Goal: Transaction & Acquisition: Obtain resource

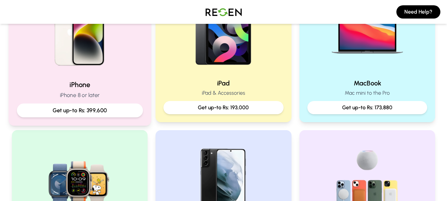
scroll to position [165, 0]
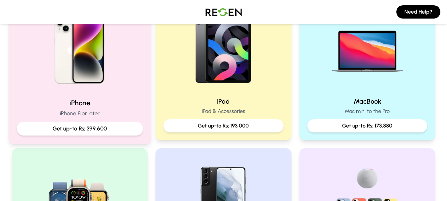
click at [115, 102] on h2 "iPhone" at bounding box center [80, 103] width 126 height 10
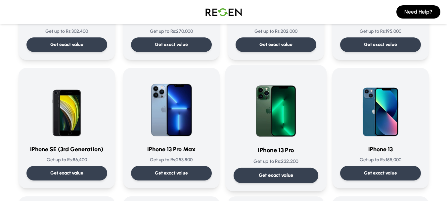
scroll to position [265, 0]
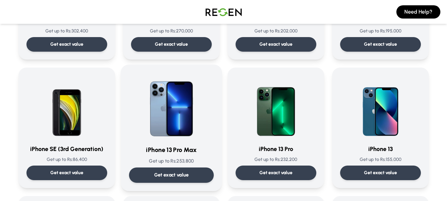
drag, startPoint x: 189, startPoint y: 157, endPoint x: 159, endPoint y: 162, distance: 30.1
click at [159, 162] on p "Get up to Rs: 253,800" at bounding box center [171, 160] width 85 height 7
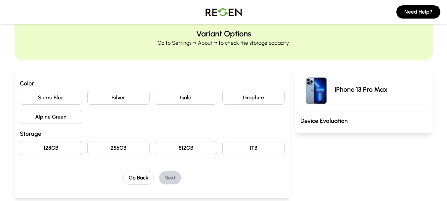
scroll to position [33, 0]
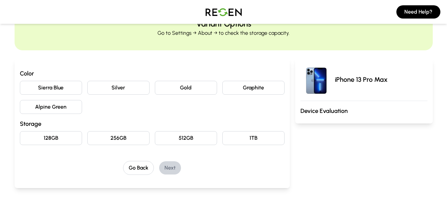
click at [259, 91] on button "Graphite" at bounding box center [253, 88] width 62 height 14
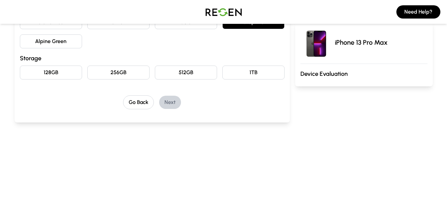
scroll to position [99, 0]
click at [65, 72] on button "128GB" at bounding box center [51, 72] width 62 height 14
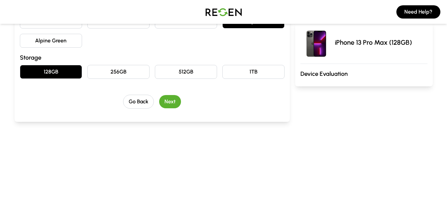
click at [169, 102] on button "Next" at bounding box center [170, 101] width 22 height 13
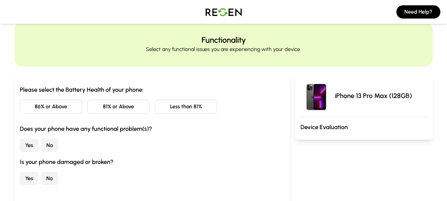
scroll to position [33, 0]
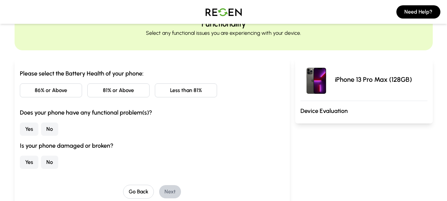
click at [142, 92] on button "81% or Above" at bounding box center [118, 90] width 62 height 14
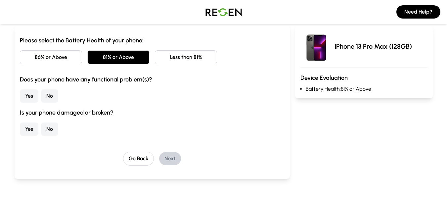
scroll to position [0, 0]
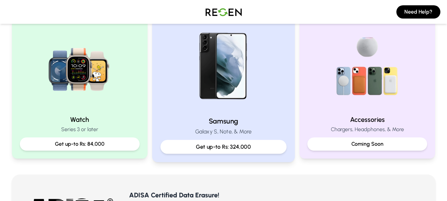
scroll to position [298, 0]
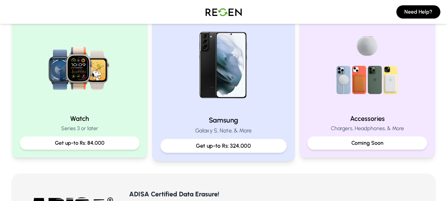
click at [267, 132] on p "Galaxy S, Note, & More" at bounding box center [223, 130] width 126 height 8
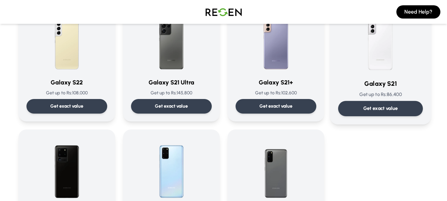
scroll to position [397, 0]
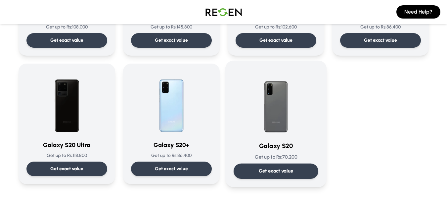
click at [298, 169] on div "Get exact value" at bounding box center [275, 170] width 85 height 15
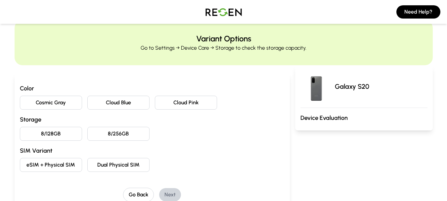
scroll to position [33, 0]
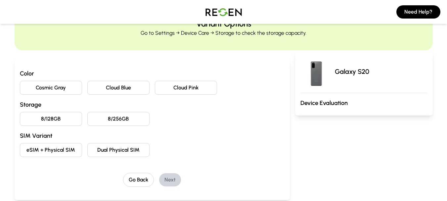
click at [64, 89] on button "Cosmic Gray" at bounding box center [51, 88] width 62 height 14
click at [53, 117] on button "8/128GB" at bounding box center [51, 119] width 62 height 14
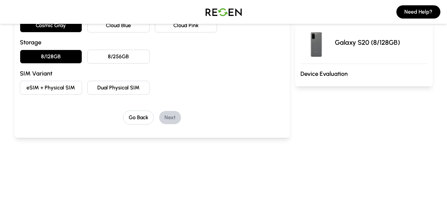
scroll to position [99, 0]
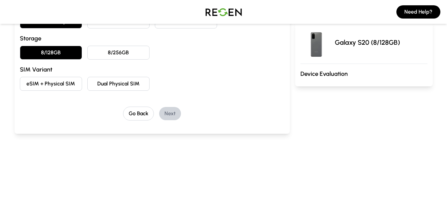
click at [63, 85] on button "eSIM + Physical SIM" at bounding box center [51, 84] width 62 height 14
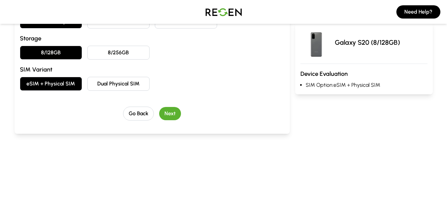
click at [168, 115] on button "Next" at bounding box center [170, 113] width 22 height 13
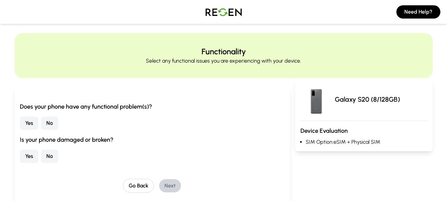
scroll to position [0, 0]
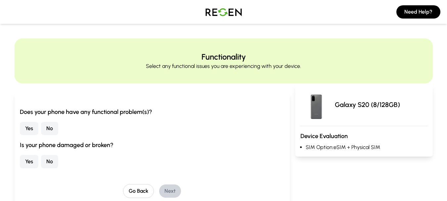
click at [48, 129] on button "No" at bounding box center [49, 128] width 17 height 13
click at [51, 158] on button "No" at bounding box center [49, 161] width 17 height 13
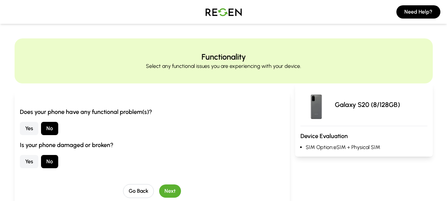
click at [32, 161] on button "Yes" at bounding box center [29, 161] width 19 height 13
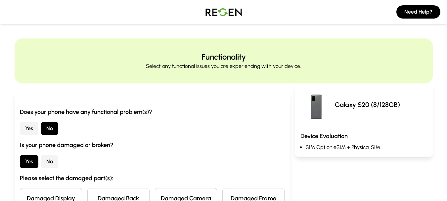
scroll to position [66, 0]
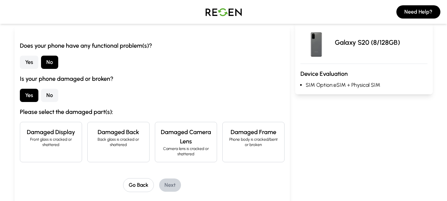
click at [115, 139] on p "Back glass is cracked or shattered" at bounding box center [118, 142] width 51 height 11
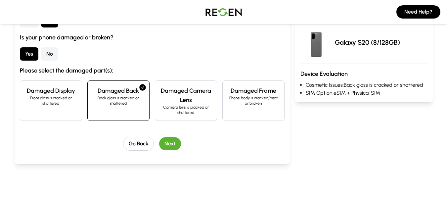
scroll to position [165, 0]
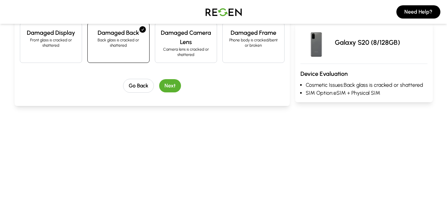
click at [164, 89] on button "Next" at bounding box center [170, 85] width 22 height 13
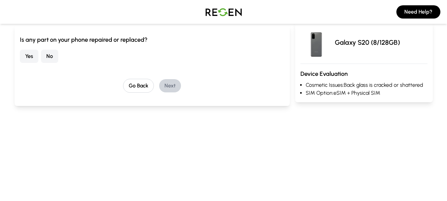
scroll to position [1, 0]
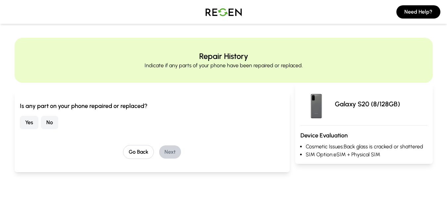
click at [46, 122] on button "No" at bounding box center [49, 122] width 17 height 13
click at [174, 153] on button "Next" at bounding box center [170, 151] width 22 height 13
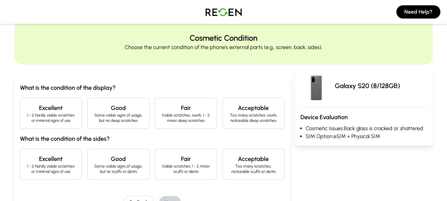
scroll to position [34, 0]
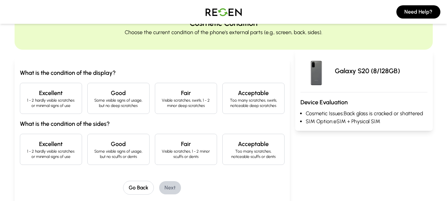
click at [54, 101] on p "1 - 2 hardly visible scratches or minimal signs of use" at bounding box center [50, 103] width 51 height 11
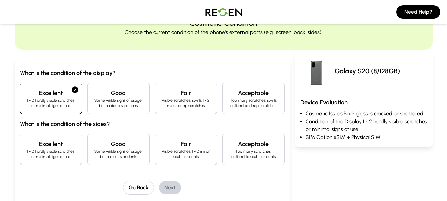
click at [55, 148] on h4 "Excellent" at bounding box center [50, 143] width 51 height 9
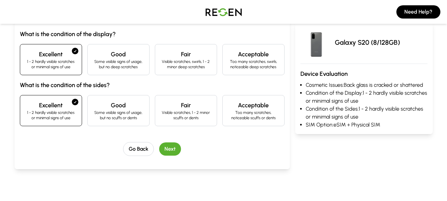
scroll to position [133, 0]
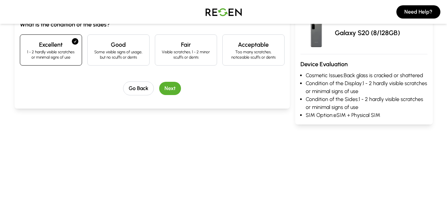
click at [169, 87] on button "Next" at bounding box center [170, 88] width 22 height 13
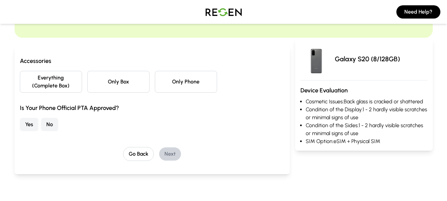
scroll to position [45, 0]
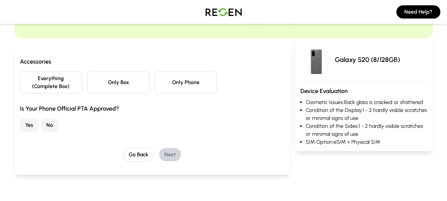
click at [184, 87] on button "Only Phone" at bounding box center [186, 82] width 62 height 22
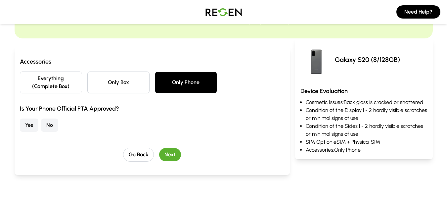
click at [53, 131] on button "No" at bounding box center [49, 124] width 17 height 13
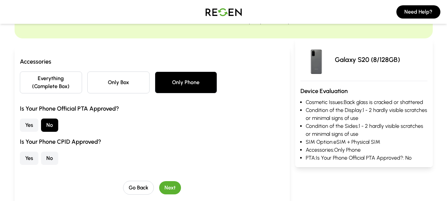
scroll to position [111, 0]
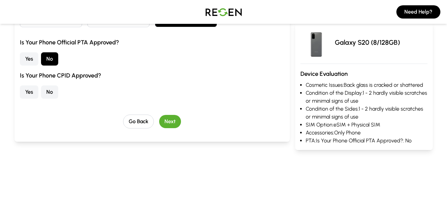
click at [29, 90] on button "Yes" at bounding box center [29, 91] width 19 height 13
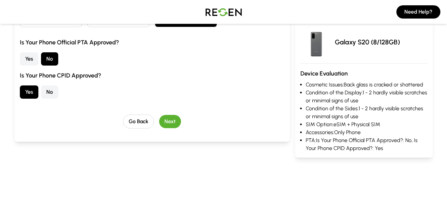
click at [170, 121] on button "Next" at bounding box center [170, 121] width 22 height 13
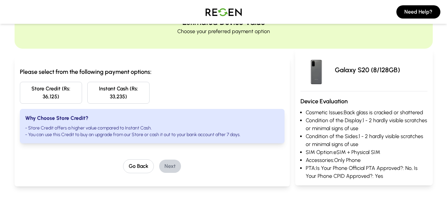
scroll to position [46, 0]
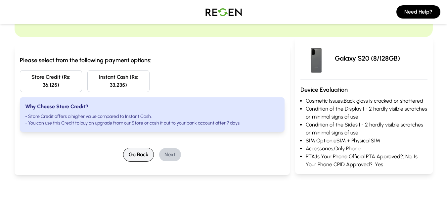
click at [133, 155] on button "Go Back" at bounding box center [138, 155] width 31 height 14
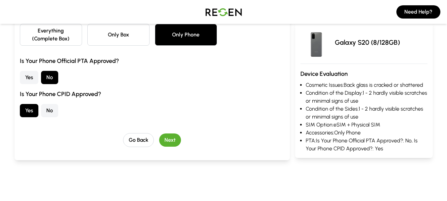
scroll to position [99, 0]
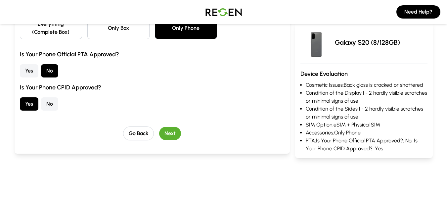
click at [31, 71] on button "Yes" at bounding box center [29, 70] width 19 height 13
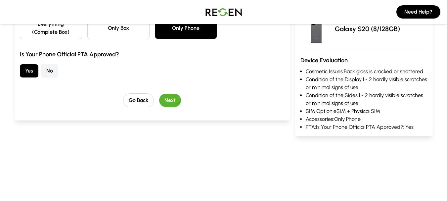
click at [178, 103] on button "Next" at bounding box center [170, 100] width 22 height 13
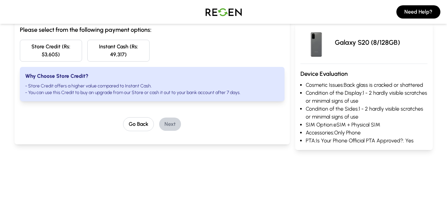
scroll to position [66, 0]
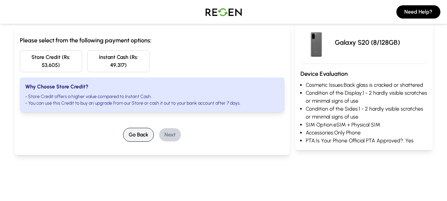
click at [138, 132] on button "Go Back" at bounding box center [138, 135] width 31 height 14
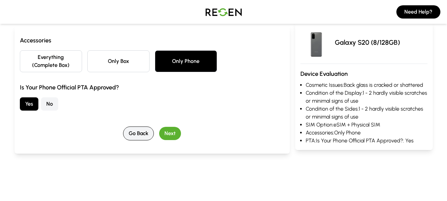
click at [138, 132] on button "Go Back" at bounding box center [138, 133] width 31 height 14
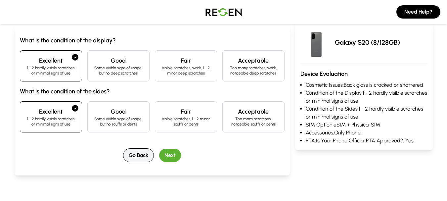
click at [142, 152] on button "Go Back" at bounding box center [138, 155] width 31 height 14
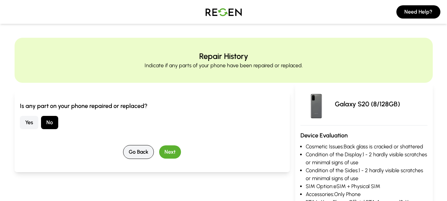
scroll to position [0, 0]
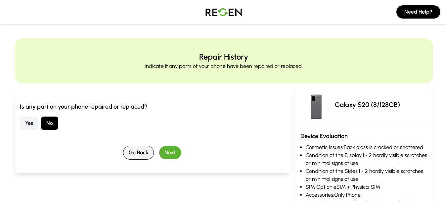
click at [142, 152] on button "Go Back" at bounding box center [138, 153] width 31 height 14
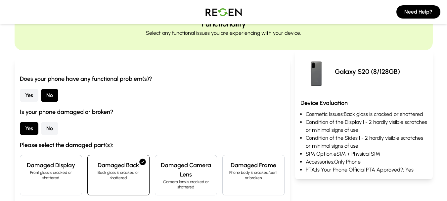
scroll to position [66, 0]
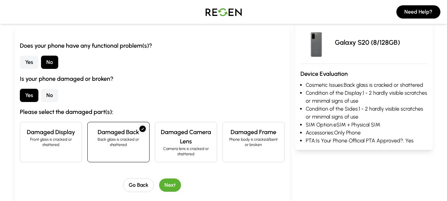
click at [56, 93] on button "No" at bounding box center [49, 95] width 17 height 13
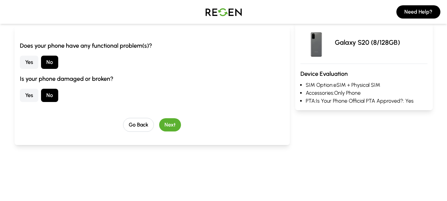
click at [165, 125] on button "Next" at bounding box center [170, 124] width 22 height 13
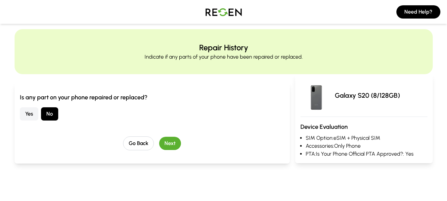
scroll to position [0, 0]
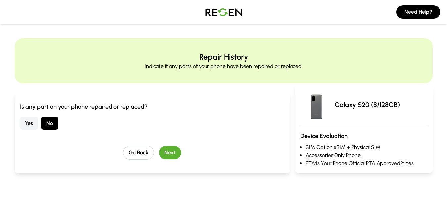
click at [175, 148] on button "Next" at bounding box center [170, 152] width 22 height 13
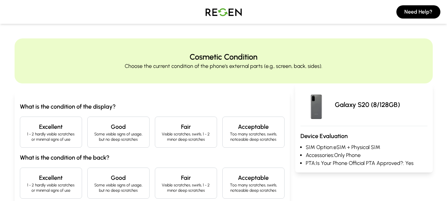
scroll to position [66, 0]
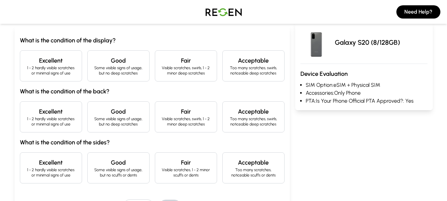
click at [40, 74] on p "1 - 2 hardly visible scratches or minimal signs of use" at bounding box center [50, 70] width 51 height 11
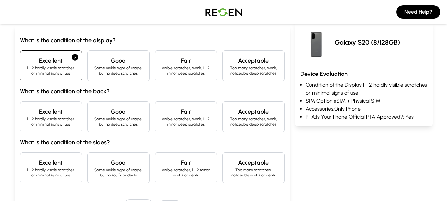
click at [48, 115] on h4 "Excellent" at bounding box center [50, 111] width 51 height 9
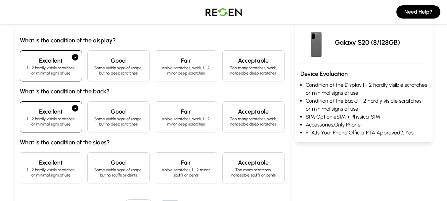
click at [46, 156] on div "Excellent 1 - 2 hardly visible scratches or minimal signs of use" at bounding box center [51, 167] width 62 height 31
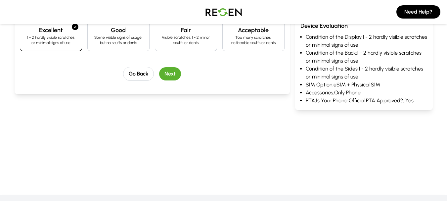
click at [171, 71] on button "Next" at bounding box center [170, 73] width 22 height 13
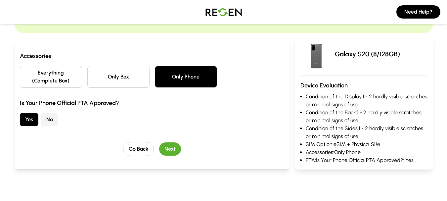
scroll to position [0, 0]
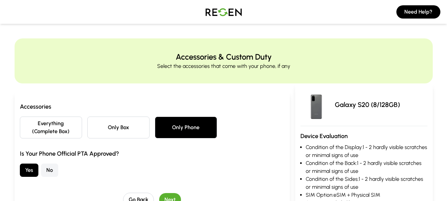
click at [62, 127] on button "Everything (Complete Box)" at bounding box center [51, 127] width 62 height 22
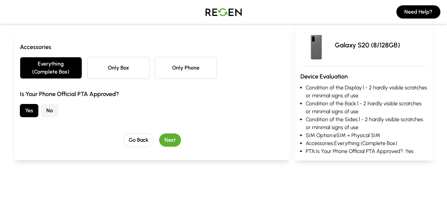
scroll to position [66, 0]
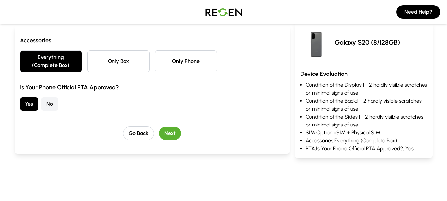
click at [166, 134] on button "Next" at bounding box center [170, 133] width 22 height 13
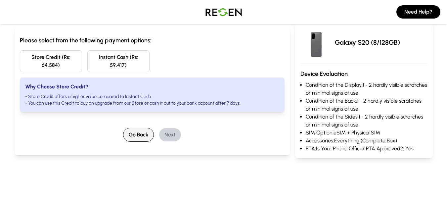
click at [135, 133] on button "Go Back" at bounding box center [138, 135] width 31 height 14
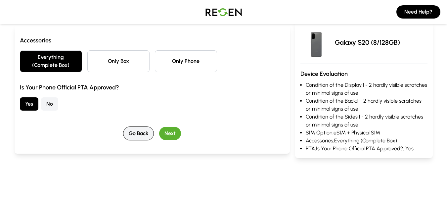
click at [138, 132] on button "Go Back" at bounding box center [138, 133] width 31 height 14
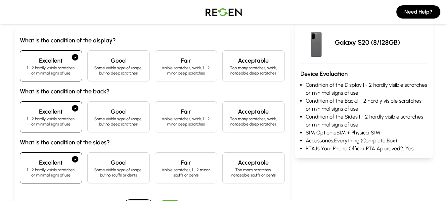
scroll to position [0, 0]
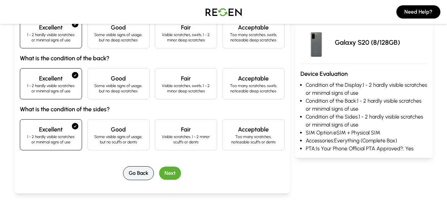
click at [140, 169] on button "Go Back" at bounding box center [138, 173] width 31 height 14
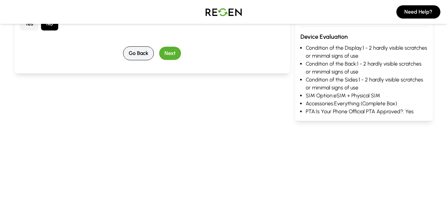
click at [135, 52] on button "Go Back" at bounding box center [138, 53] width 31 height 14
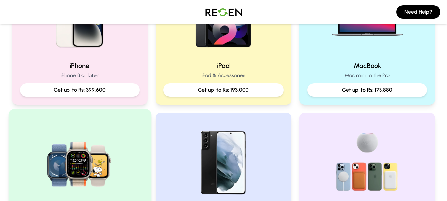
scroll to position [198, 0]
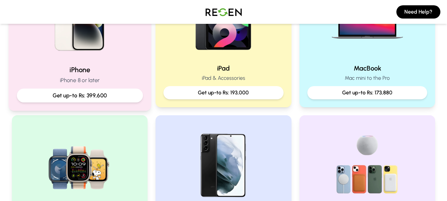
click at [115, 89] on div "Get up-to Rs: 399,600" at bounding box center [80, 96] width 126 height 14
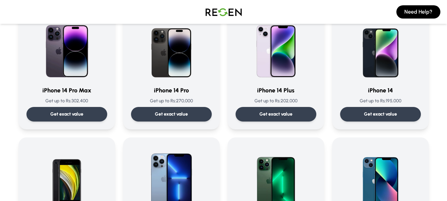
scroll to position [265, 0]
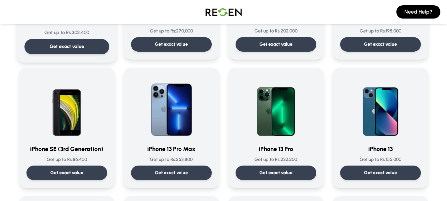
click at [56, 42] on div "Get exact value" at bounding box center [66, 46] width 85 height 15
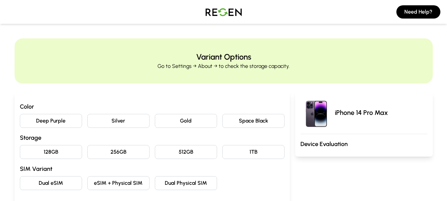
scroll to position [33, 0]
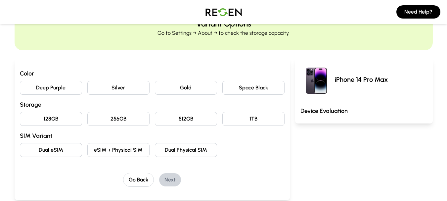
click at [51, 115] on button "128GB" at bounding box center [51, 119] width 62 height 14
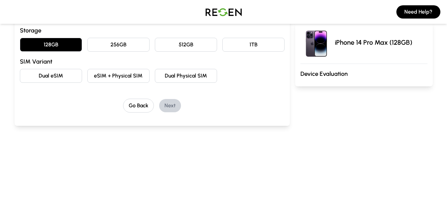
scroll to position [66, 0]
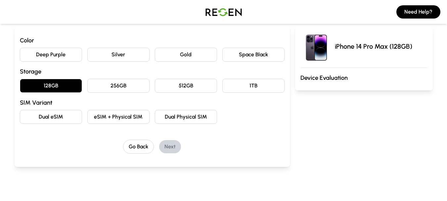
click at [132, 117] on button "eSIM + Physical SIM" at bounding box center [118, 117] width 62 height 14
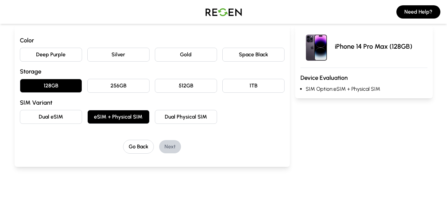
click at [103, 59] on button "Silver" at bounding box center [118, 55] width 62 height 14
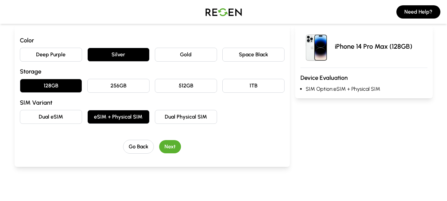
click at [235, 54] on button "Space Black" at bounding box center [253, 55] width 62 height 14
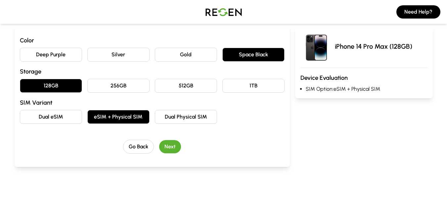
click at [170, 147] on button "Next" at bounding box center [170, 146] width 22 height 13
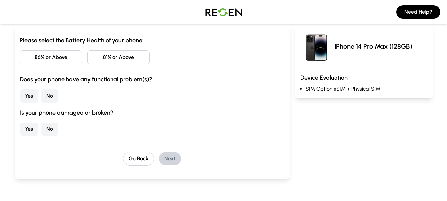
click at [119, 60] on button "81% or Above" at bounding box center [118, 57] width 62 height 14
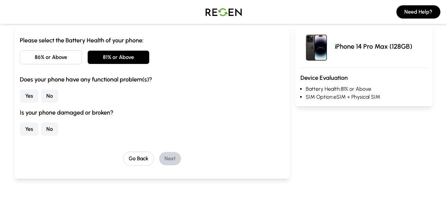
click at [55, 93] on button "No" at bounding box center [49, 95] width 17 height 13
click at [31, 128] on button "Yes" at bounding box center [29, 128] width 19 height 13
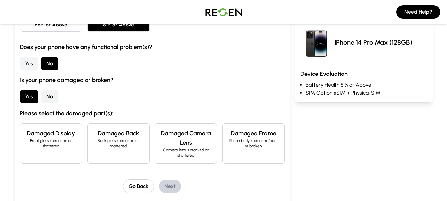
scroll to position [132, 0]
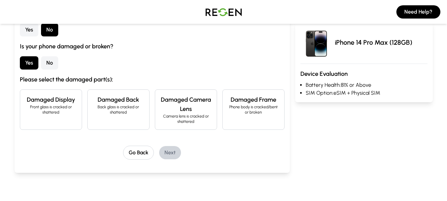
click at [129, 108] on p "Back glass is cracked or shattered" at bounding box center [118, 109] width 51 height 11
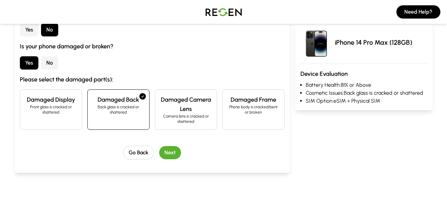
click at [170, 153] on button "Next" at bounding box center [170, 152] width 22 height 13
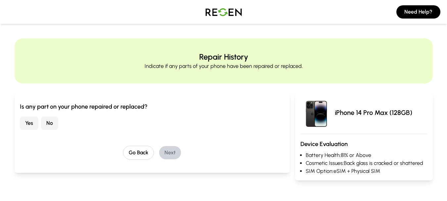
click at [51, 124] on button "No" at bounding box center [49, 122] width 17 height 13
click at [172, 151] on button "Next" at bounding box center [170, 152] width 22 height 13
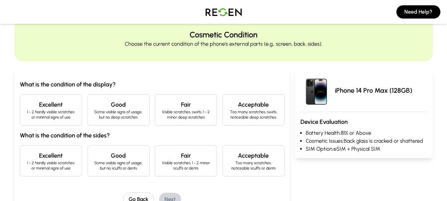
scroll to position [33, 0]
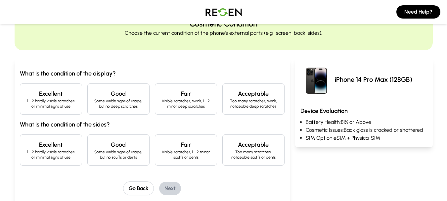
click at [32, 98] on p "1 - 2 hardly visible scratches or minimal signs of use" at bounding box center [50, 103] width 51 height 11
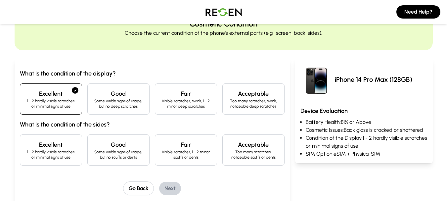
click at [50, 139] on div "Excellent 1 - 2 hardly visible scratches or minimal signs of use" at bounding box center [51, 149] width 62 height 31
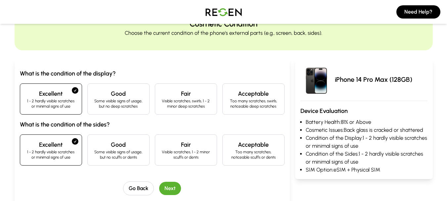
click at [174, 184] on button "Next" at bounding box center [170, 188] width 22 height 13
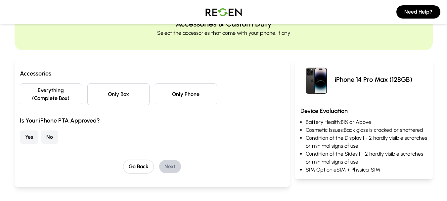
click at [177, 97] on button "Only Phone" at bounding box center [186, 94] width 62 height 22
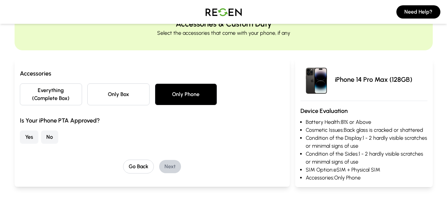
click at [44, 139] on button "No" at bounding box center [49, 136] width 17 height 13
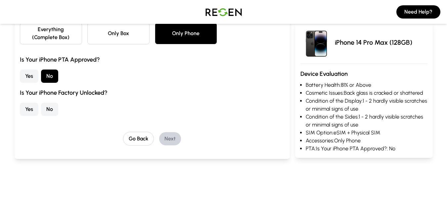
scroll to position [99, 0]
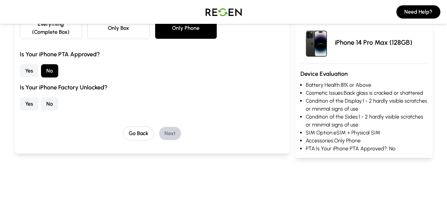
click at [31, 100] on button "Yes" at bounding box center [29, 103] width 19 height 13
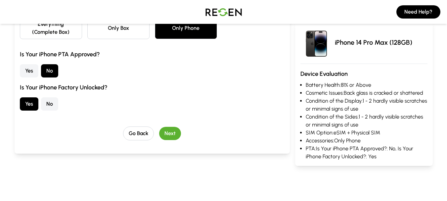
click at [173, 130] on button "Next" at bounding box center [170, 133] width 22 height 13
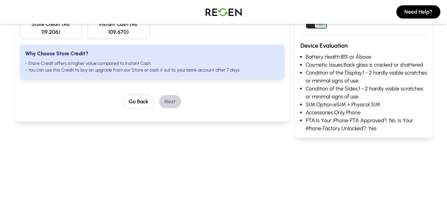
scroll to position [33, 0]
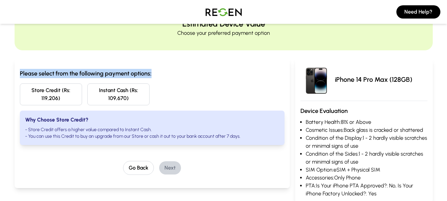
drag, startPoint x: 20, startPoint y: 71, endPoint x: 174, endPoint y: 71, distance: 153.8
click at [174, 71] on h3 "Please select from the following payment options:" at bounding box center [152, 73] width 265 height 9
click at [175, 70] on h3 "Please select from the following payment options:" at bounding box center [152, 73] width 265 height 9
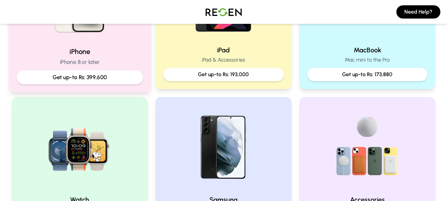
scroll to position [198, 0]
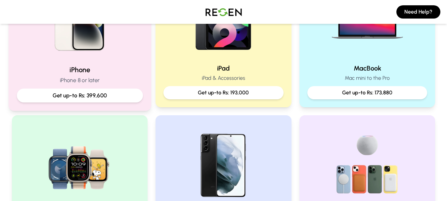
click at [98, 85] on div "iPhone iPhone 8 or later Get up-to Rs: 399,600" at bounding box center [80, 83] width 126 height 37
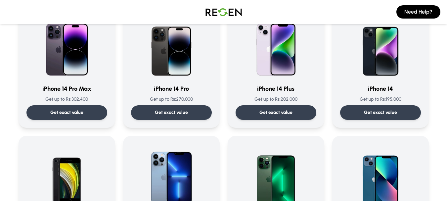
scroll to position [265, 0]
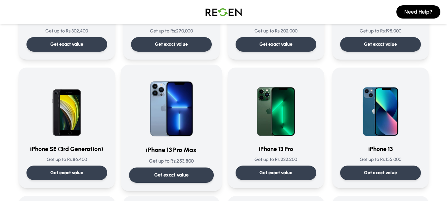
click at [183, 174] on p "Get exact value" at bounding box center [171, 174] width 35 height 7
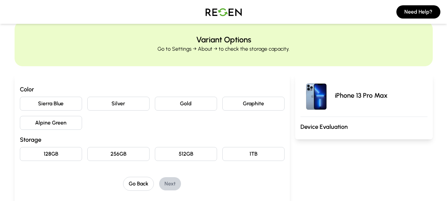
scroll to position [33, 0]
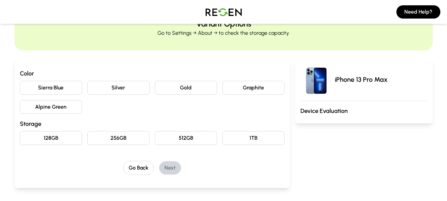
click at [238, 89] on button "Graphite" at bounding box center [253, 88] width 62 height 14
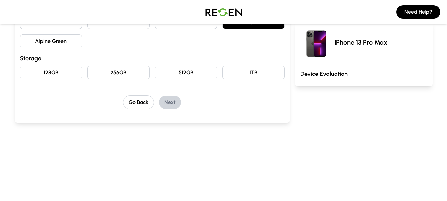
scroll to position [99, 0]
click at [51, 73] on button "128GB" at bounding box center [51, 72] width 62 height 14
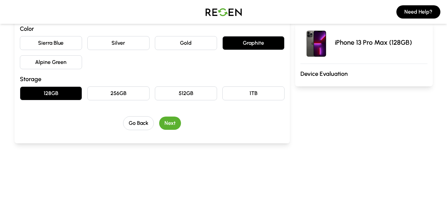
scroll to position [66, 0]
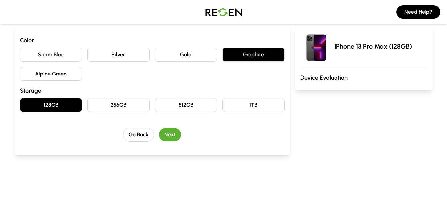
click at [173, 135] on button "Next" at bounding box center [170, 134] width 22 height 13
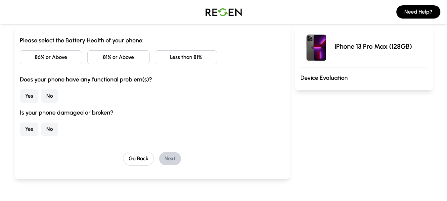
click at [145, 57] on button "81% or Above" at bounding box center [118, 57] width 62 height 14
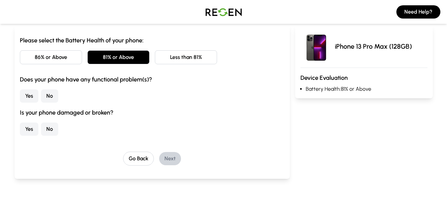
click at [47, 94] on button "No" at bounding box center [49, 95] width 17 height 13
click at [54, 130] on button "No" at bounding box center [49, 128] width 17 height 13
click at [170, 157] on button "Next" at bounding box center [170, 158] width 22 height 13
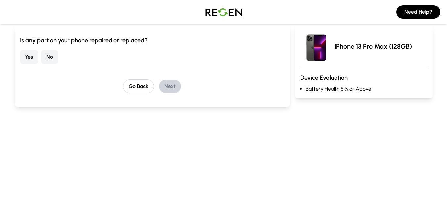
click at [45, 59] on button "No" at bounding box center [49, 56] width 17 height 13
click at [183, 87] on div "Go Back Next" at bounding box center [152, 86] width 265 height 14
click at [173, 85] on button "Next" at bounding box center [170, 86] width 22 height 13
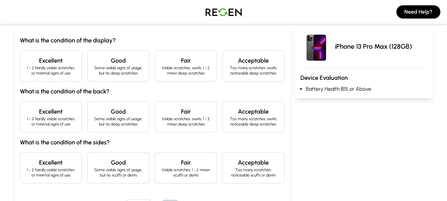
click at [65, 69] on p "1 - 2 hardly visible scratches or minimal signs of use" at bounding box center [50, 70] width 51 height 11
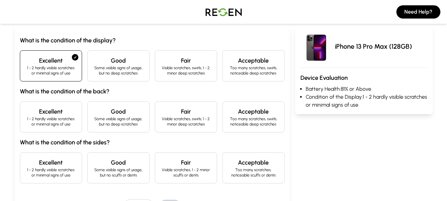
click at [63, 116] on p "1 - 2 hardly visible scratches or minimal signs of use" at bounding box center [50, 121] width 51 height 11
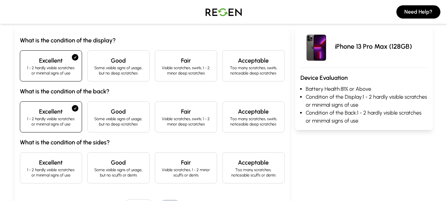
click at [69, 172] on p "1 - 2 hardly visible scratches or minimal signs of use" at bounding box center [50, 172] width 51 height 11
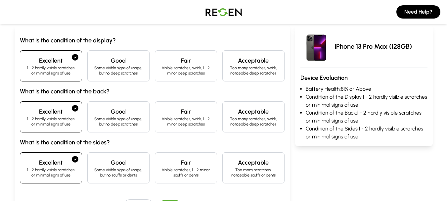
scroll to position [165, 0]
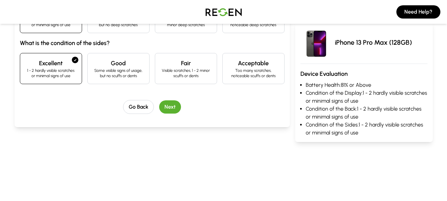
click at [168, 100] on div "What is the condition of the display? Excellent 1 - 2 hardly visible scratches …" at bounding box center [152, 24] width 265 height 177
click at [171, 104] on button "Next" at bounding box center [170, 106] width 22 height 13
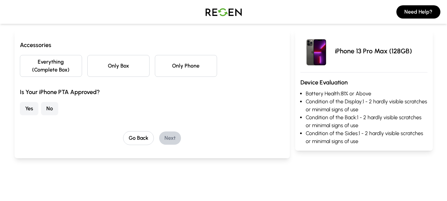
scroll to position [26, 0]
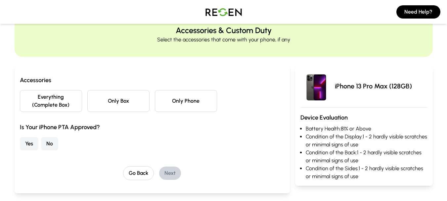
click at [47, 142] on button "No" at bounding box center [49, 143] width 17 height 13
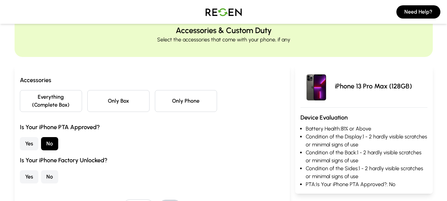
click at [193, 107] on button "Only Phone" at bounding box center [186, 101] width 62 height 22
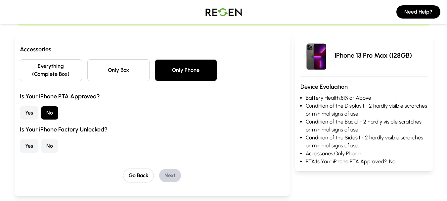
scroll to position [93, 0]
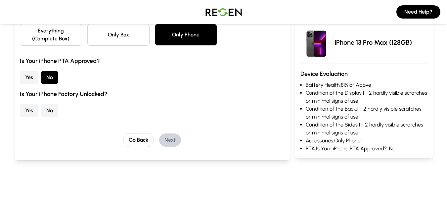
click at [34, 112] on button "Yes" at bounding box center [29, 110] width 19 height 13
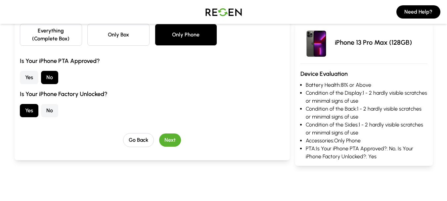
click at [175, 137] on button "Next" at bounding box center [170, 139] width 22 height 13
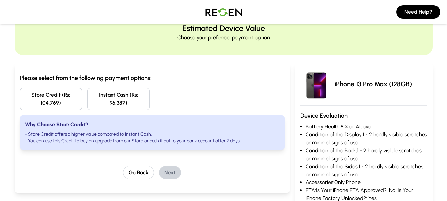
scroll to position [66, 0]
